Goal: Information Seeking & Learning: Check status

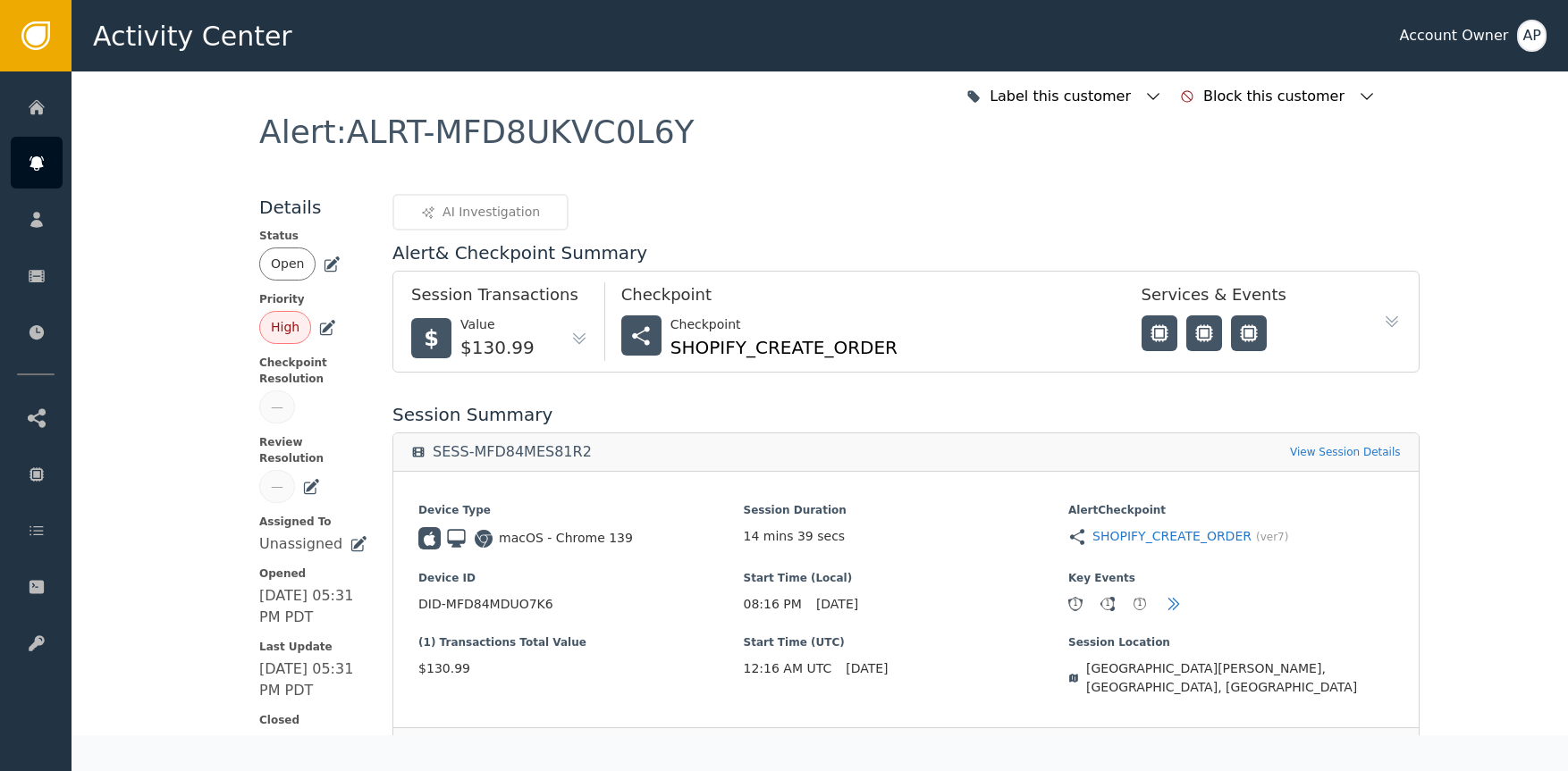
scroll to position [440, 0]
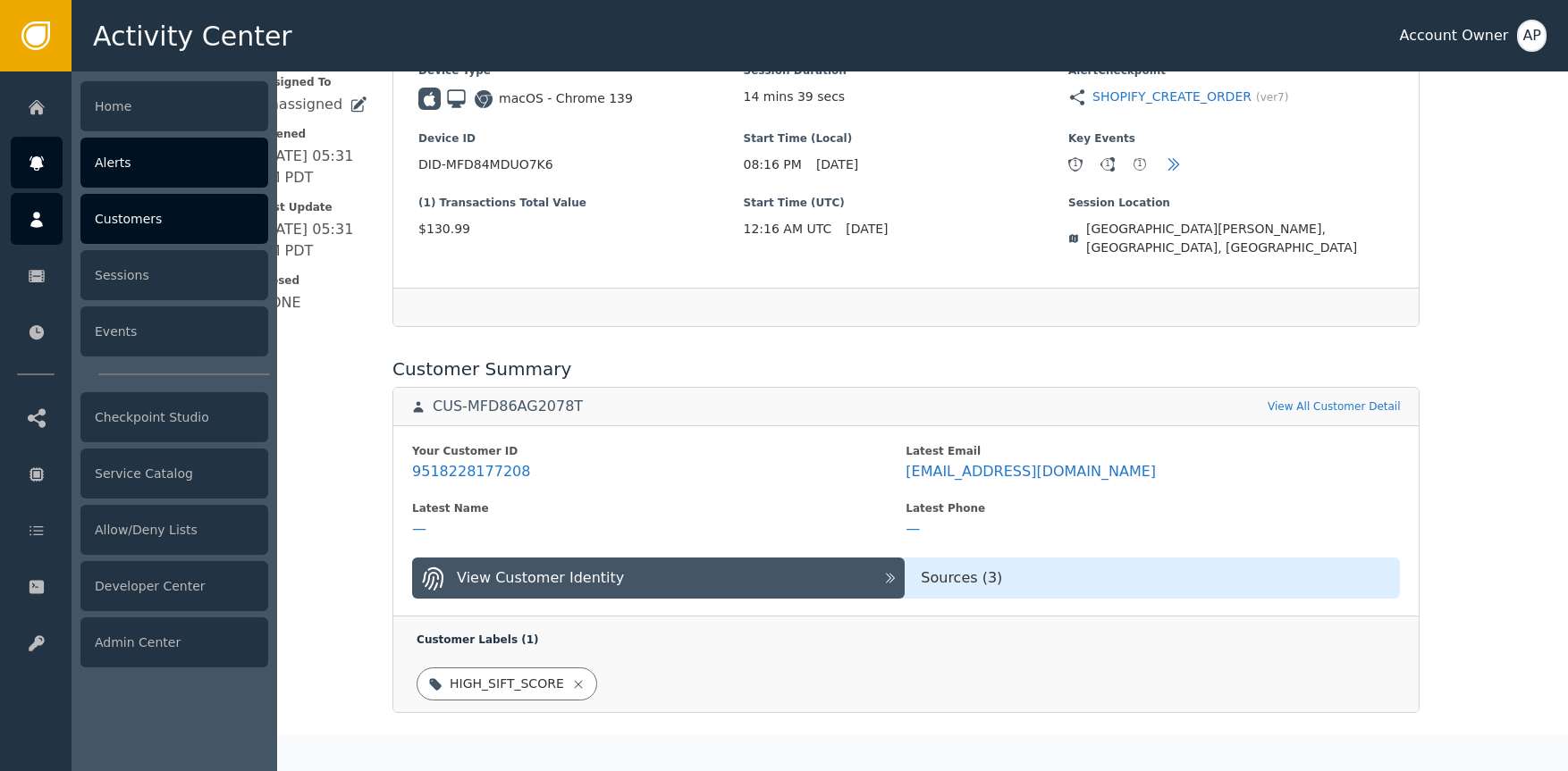
click at [159, 204] on div "Customers" at bounding box center [175, 219] width 188 height 50
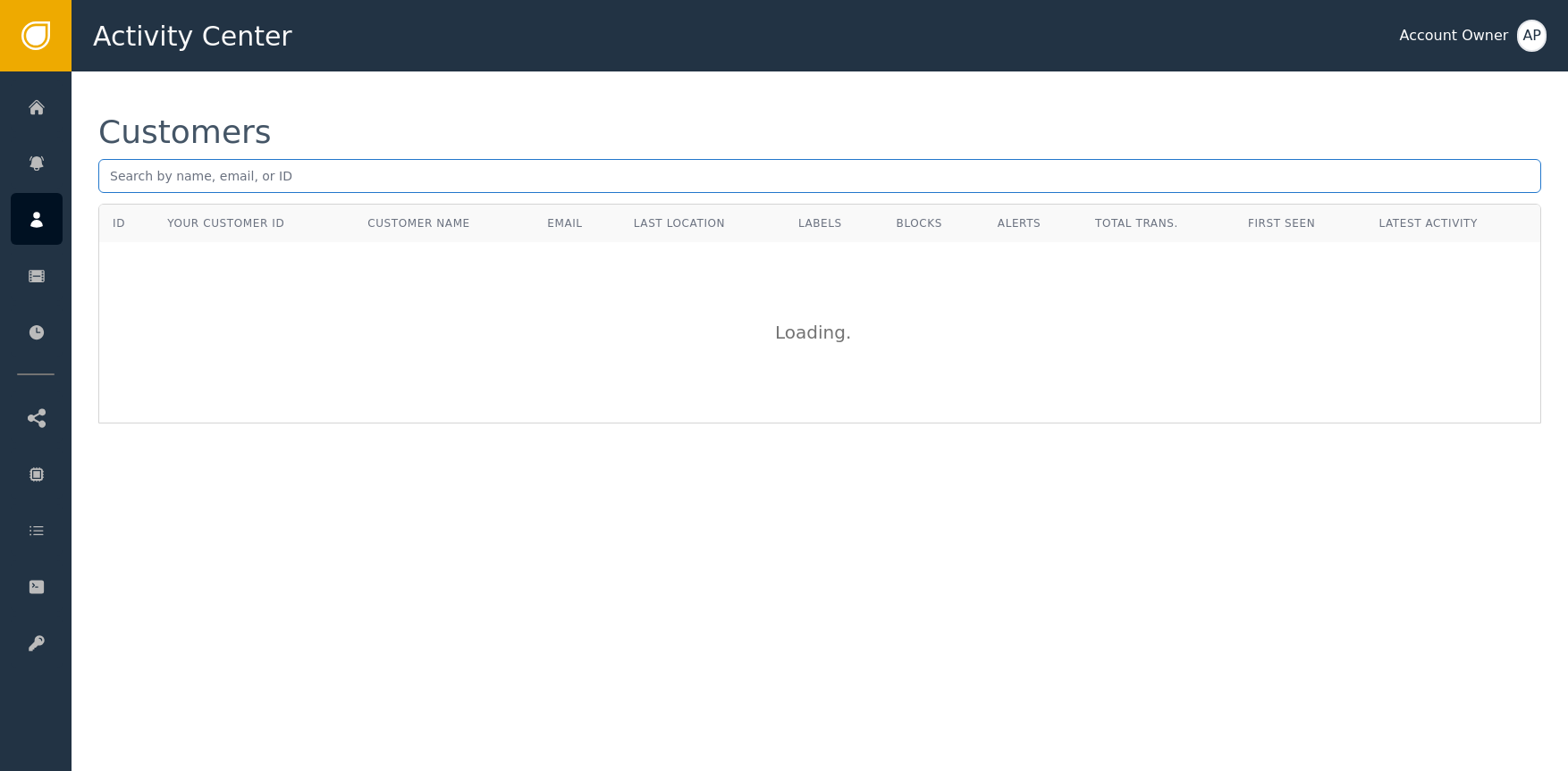
drag, startPoint x: 328, startPoint y: 171, endPoint x: 339, endPoint y: 179, distance: 13.6
click at [335, 176] on input "text" at bounding box center [819, 176] width 1442 height 34
paste input "HZ252575"
click at [354, 155] on div "Customers HZ252575" at bounding box center [819, 159] width 1442 height 87
click at [334, 168] on input "HZ252575" at bounding box center [819, 176] width 1442 height 34
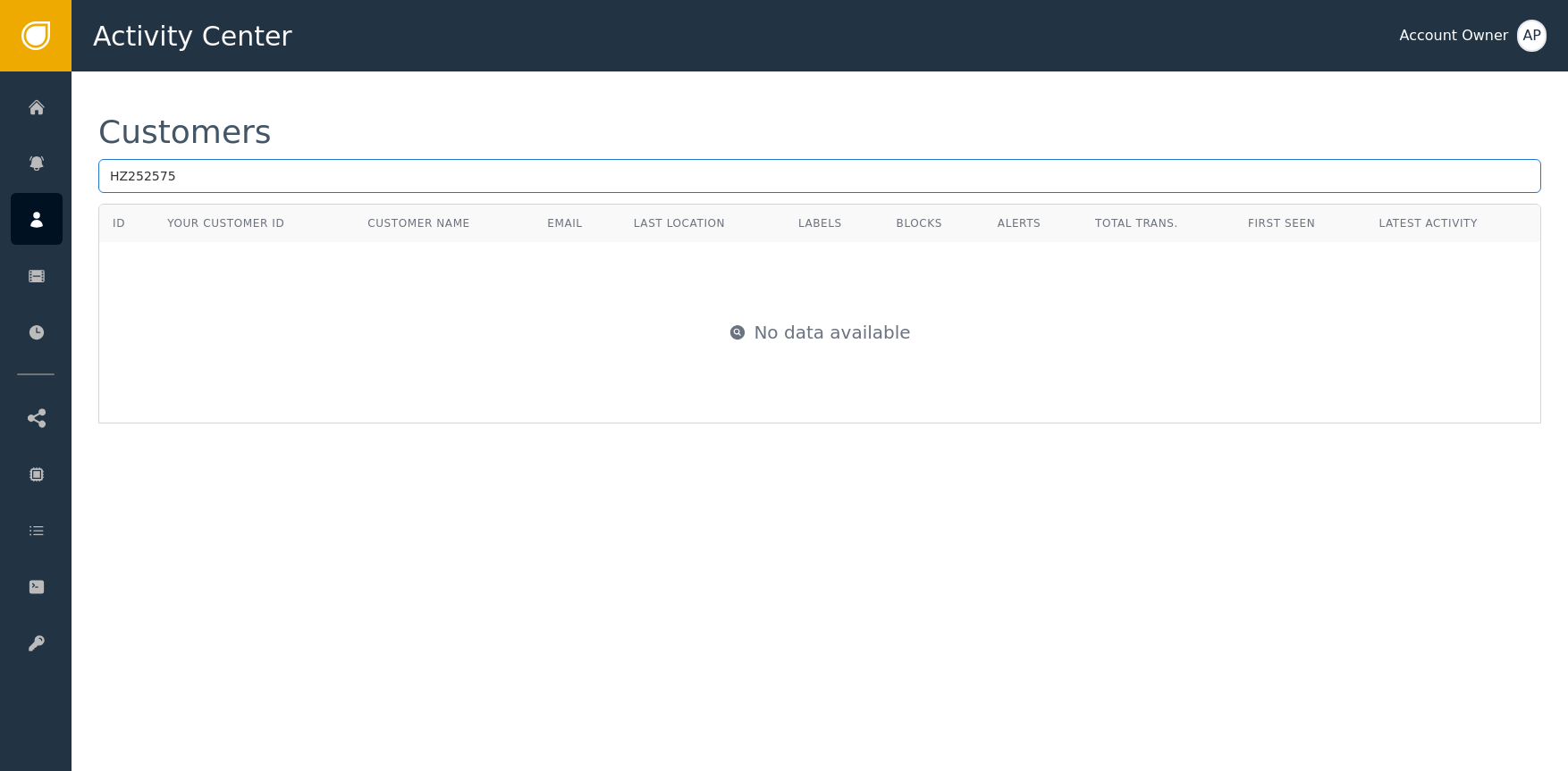
paste input "[EMAIL_ADDRESS][DOMAIN_NAME]"
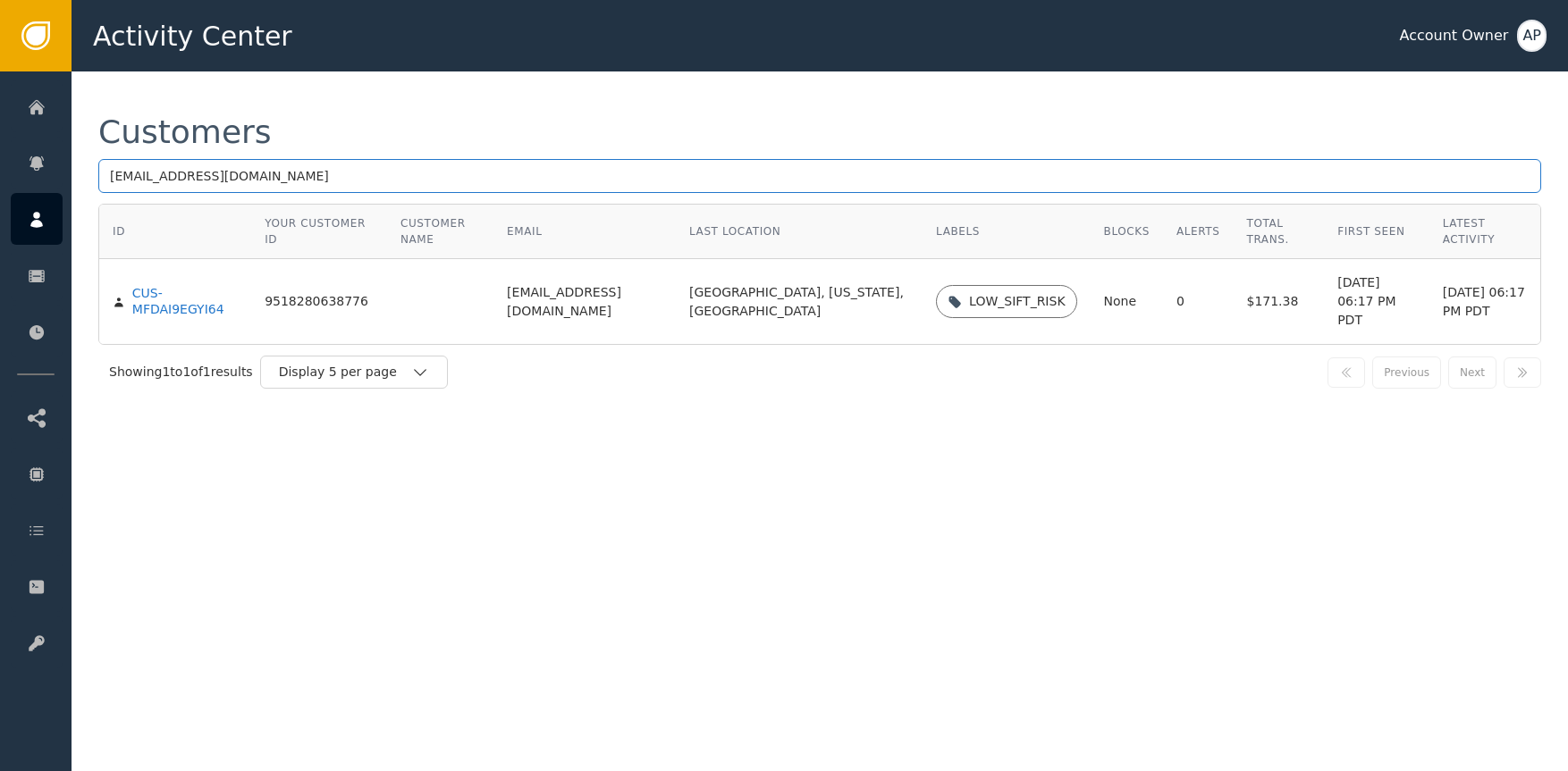
click at [495, 163] on input "[EMAIL_ADDRESS][DOMAIN_NAME]" at bounding box center [819, 176] width 1442 height 34
paste input "[EMAIL_ADDRESS]"
type input "[EMAIL_ADDRESS][DOMAIN_NAME]"
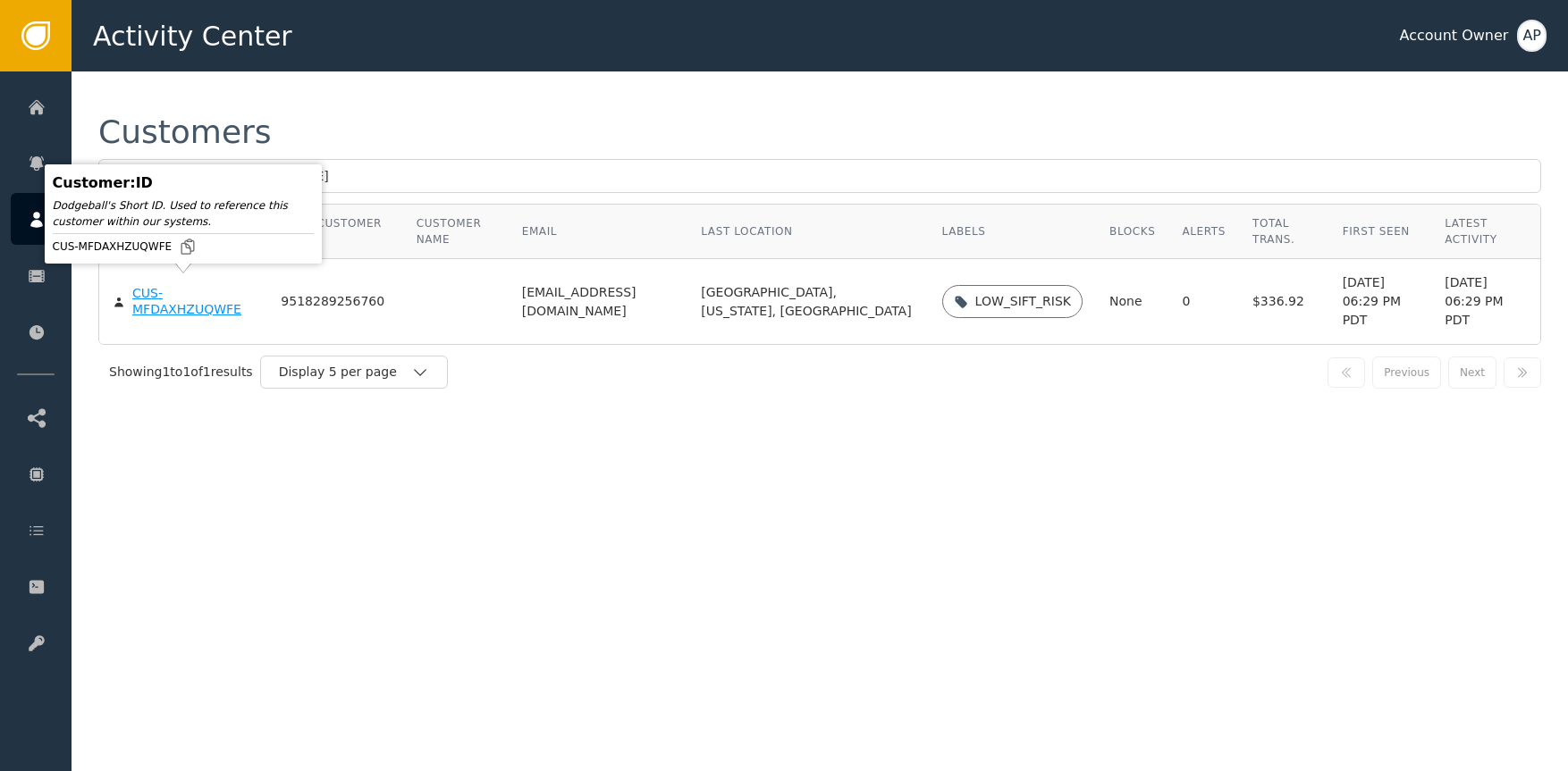
click at [202, 294] on div "CUS-MFDAXHZUQWFE" at bounding box center [193, 301] width 122 height 31
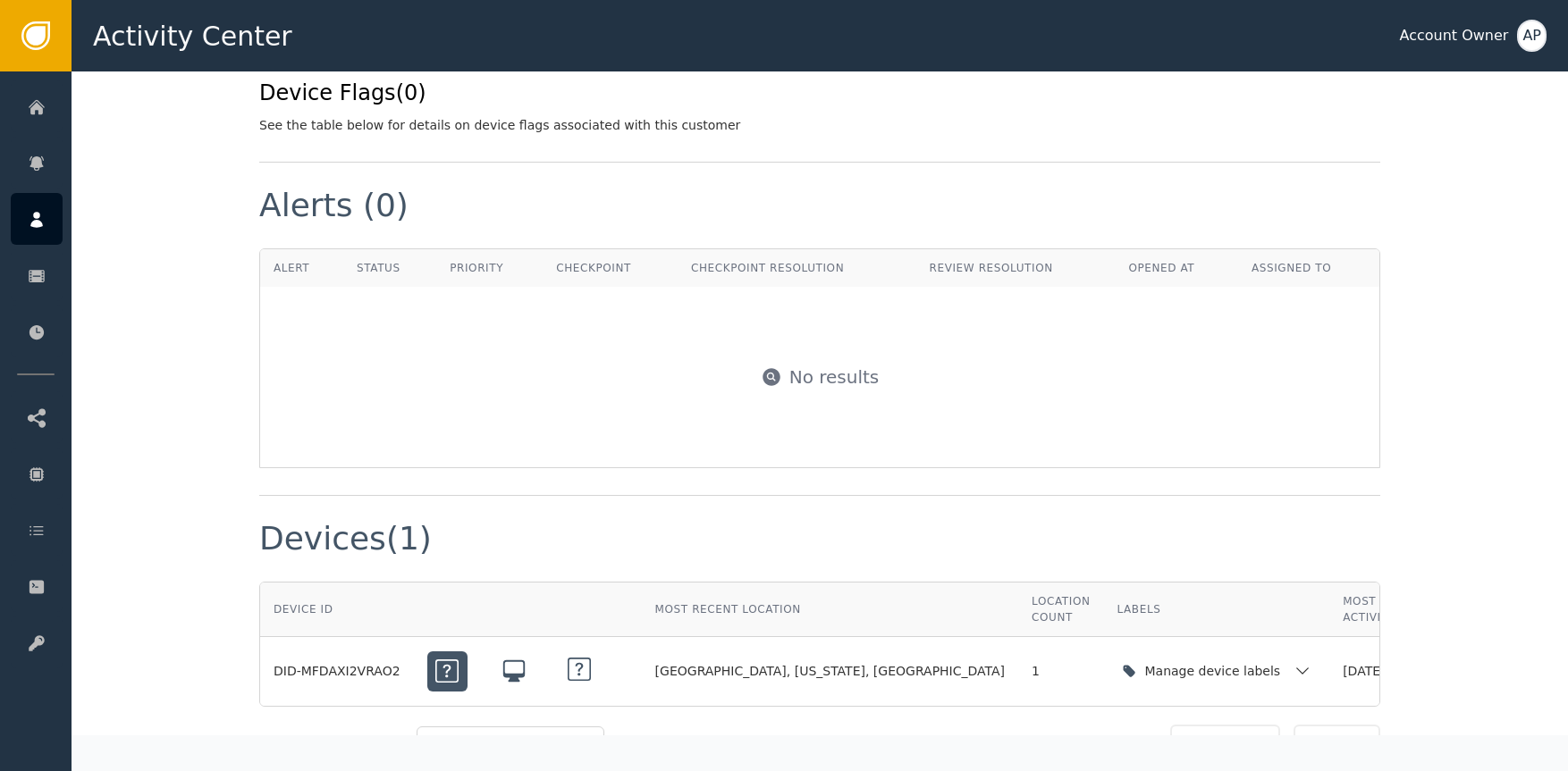
scroll to position [1187, 0]
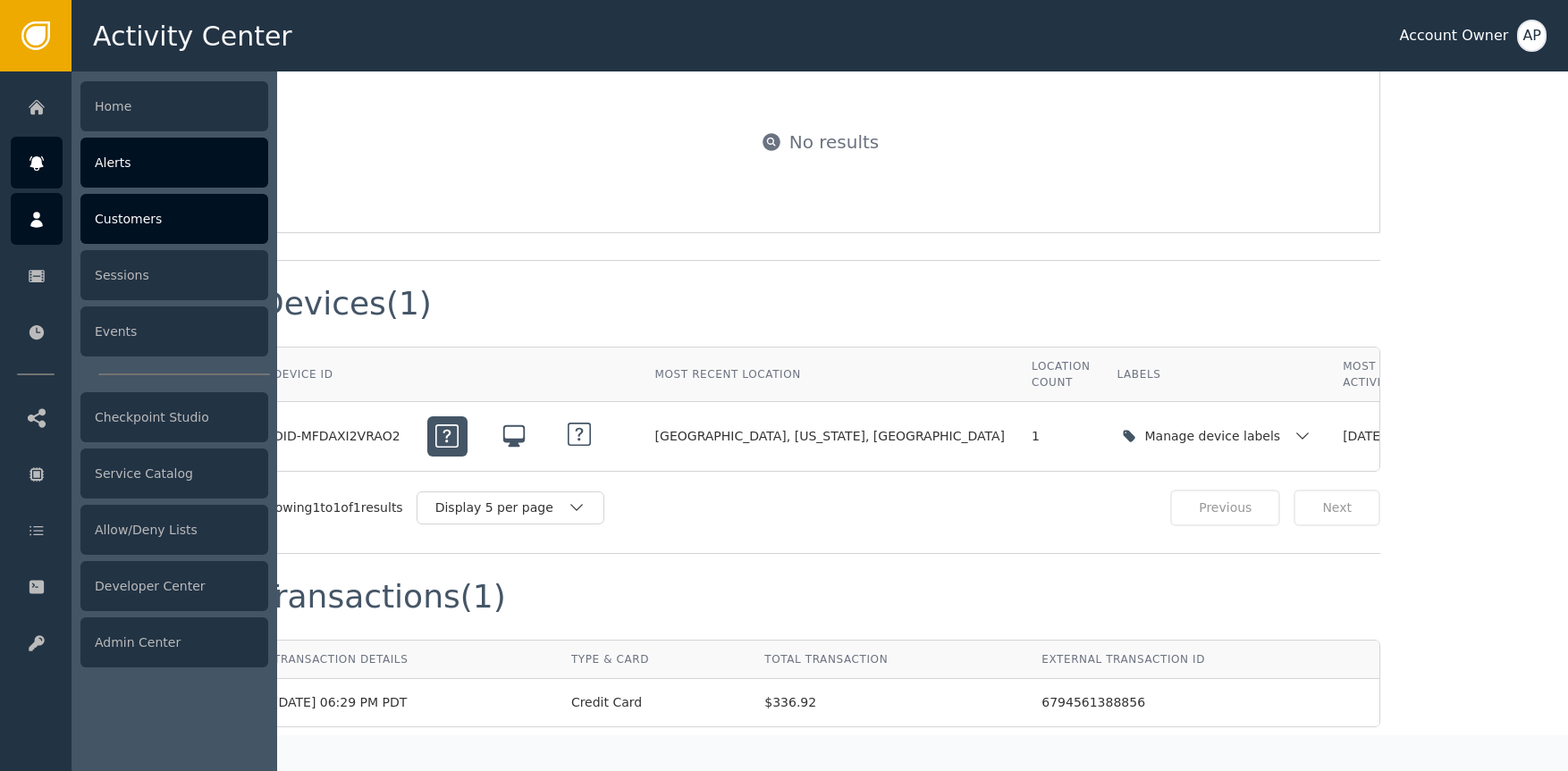
click at [36, 149] on div at bounding box center [36, 162] width 52 height 52
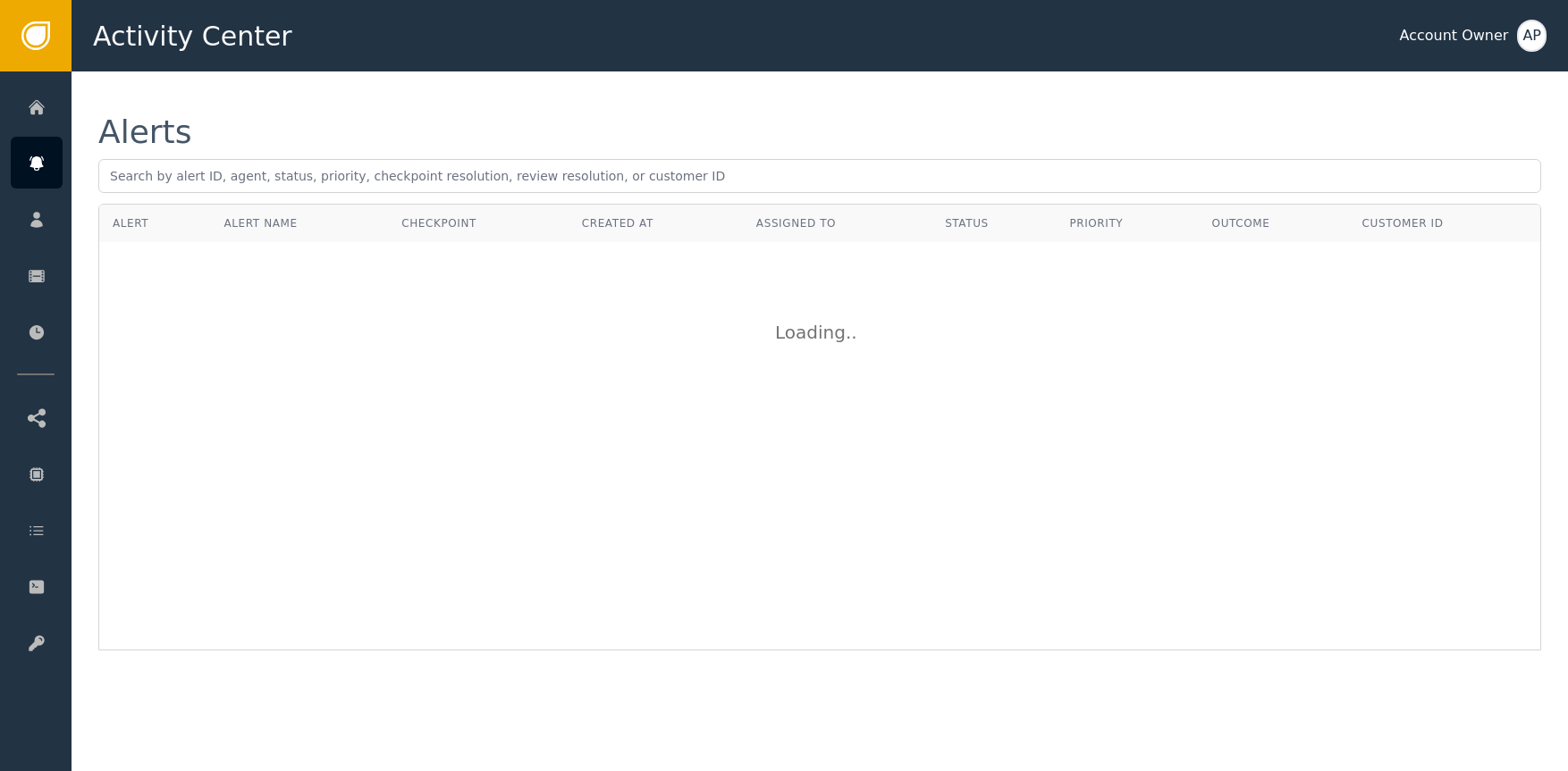
drag, startPoint x: 921, startPoint y: 74, endPoint x: 920, endPoint y: 85, distance: 11.0
click at [922, 72] on div "Alerts Alert Alert Name Checkpoint Created At Assigned To Status Priority Outco…" at bounding box center [819, 383] width 1497 height 624
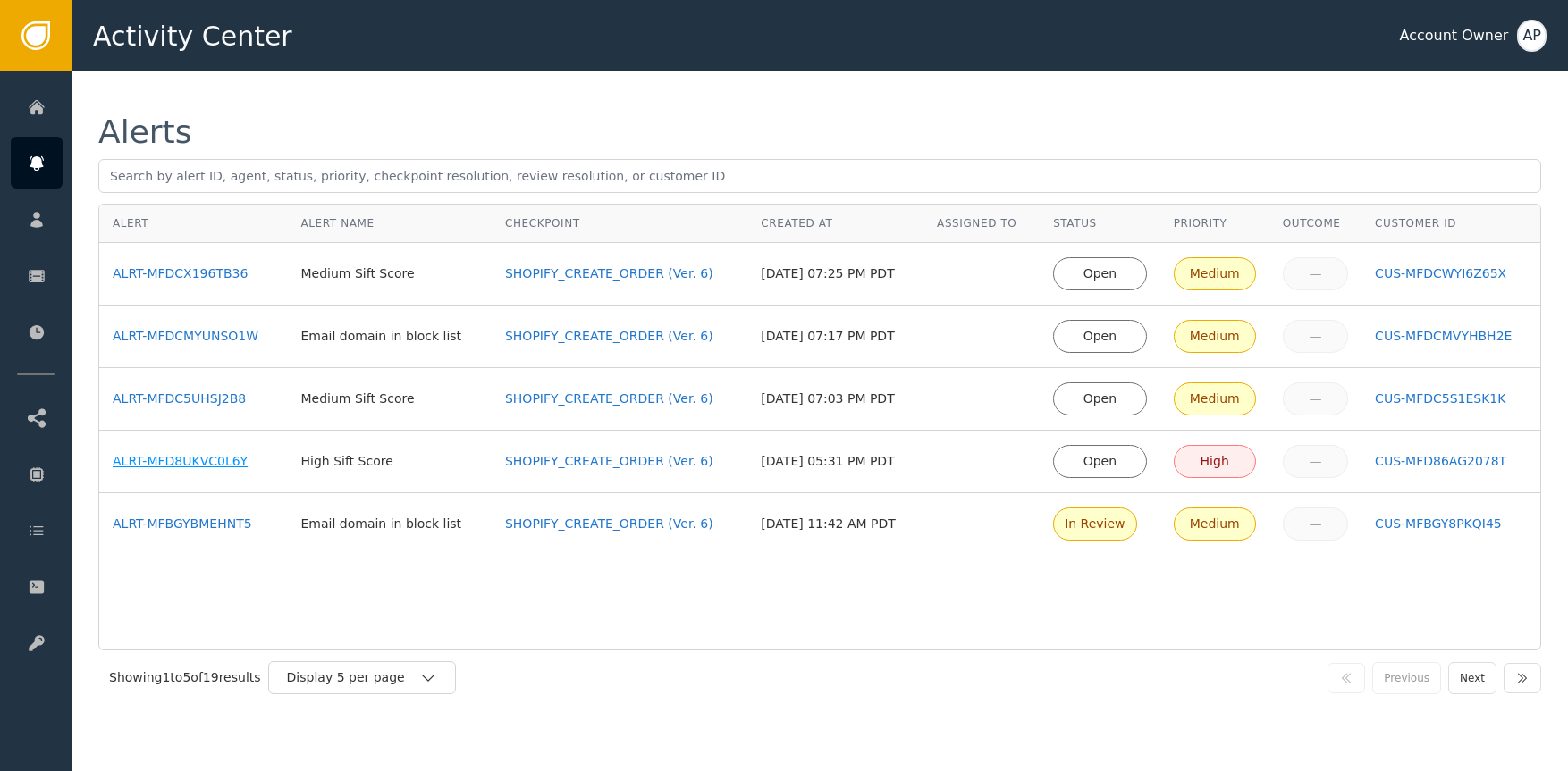
click at [203, 461] on div "ALRT-MFD8UKVC0L6Y" at bounding box center [193, 461] width 161 height 19
